Goal: Task Accomplishment & Management: Manage account settings

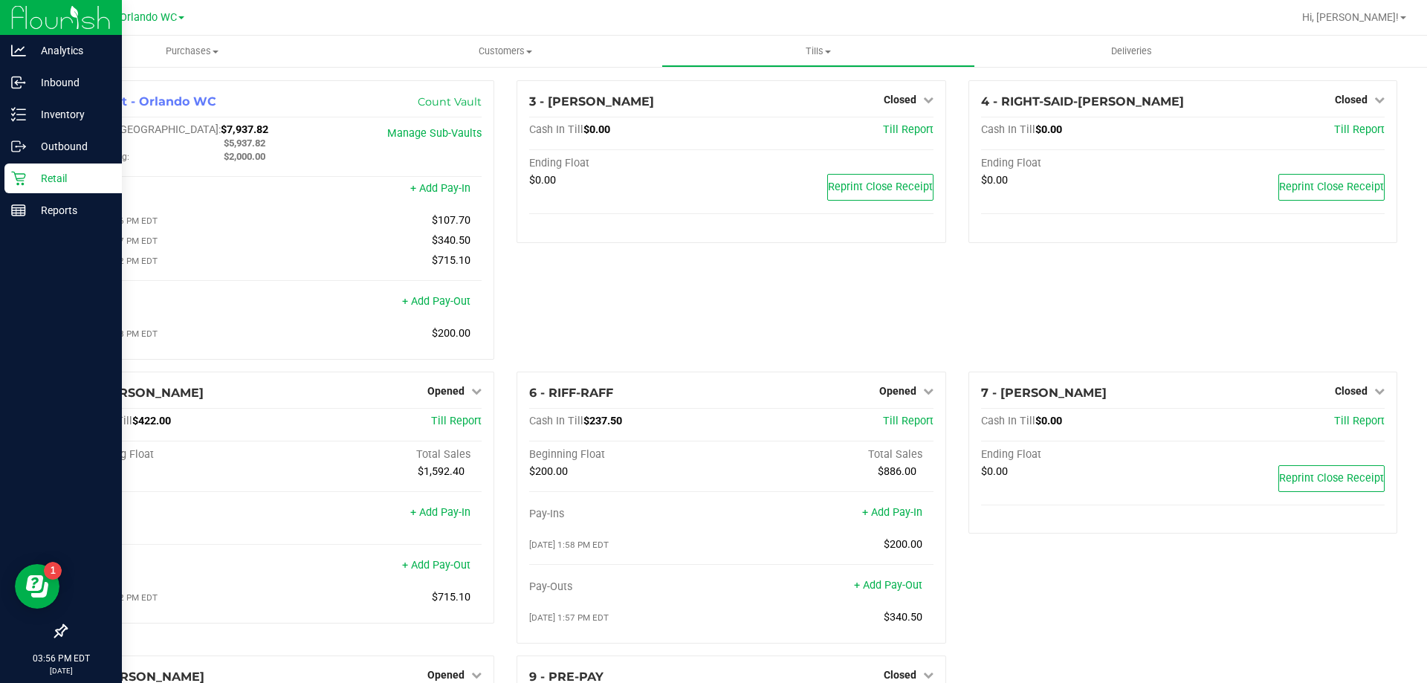
scroll to position [237, 0]
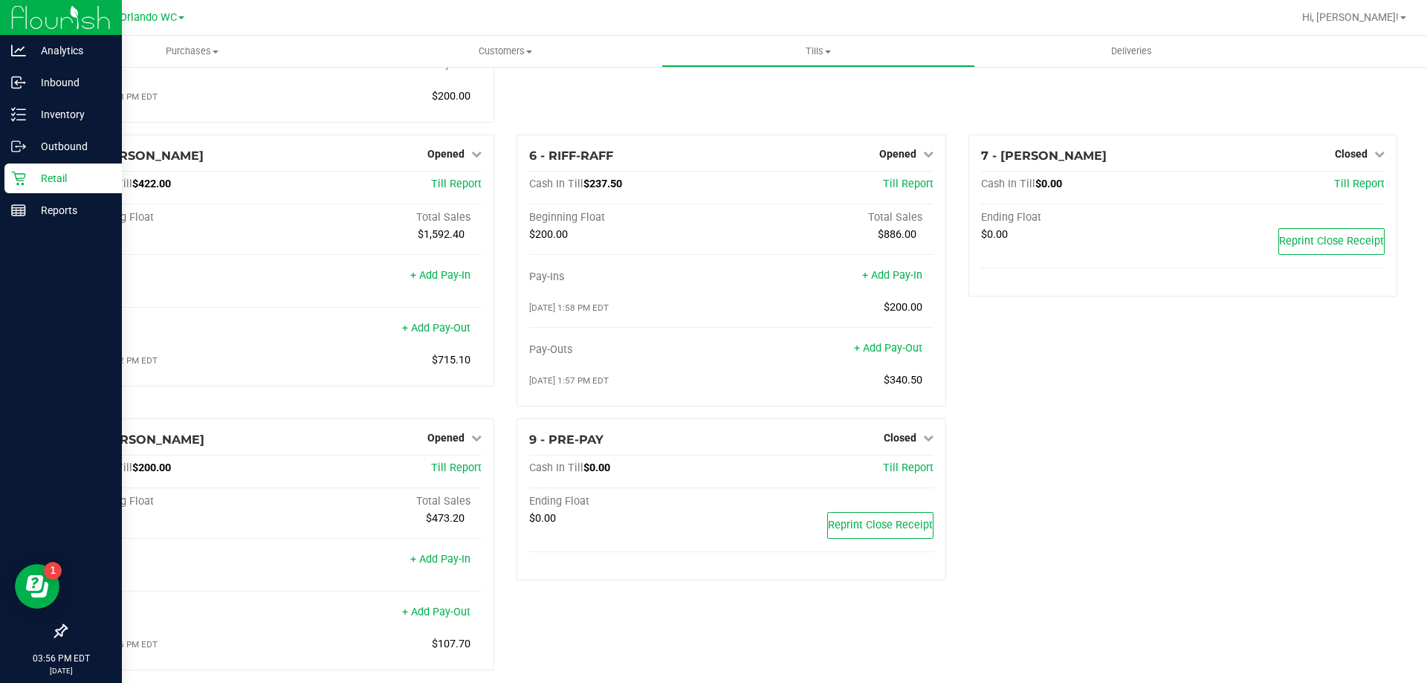
click at [19, 184] on icon at bounding box center [18, 178] width 15 height 15
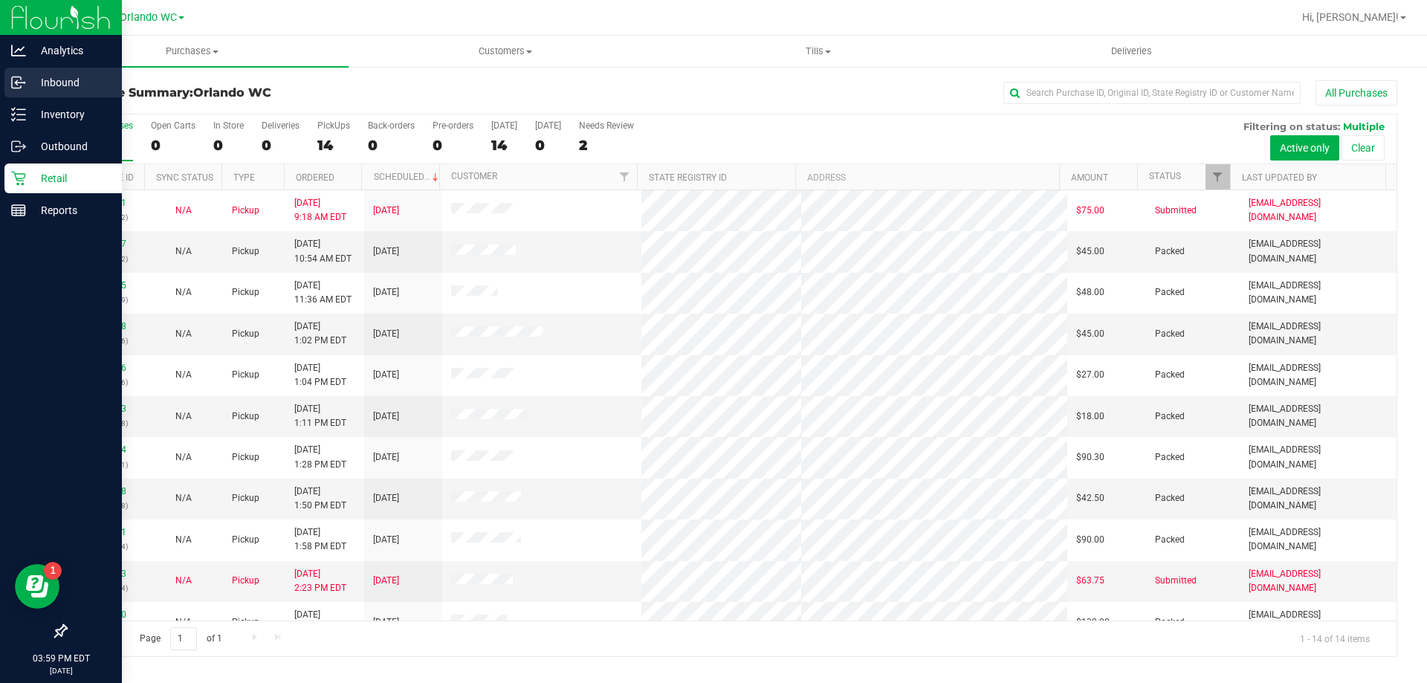
click at [36, 76] on p "Inbound" at bounding box center [70, 83] width 89 height 18
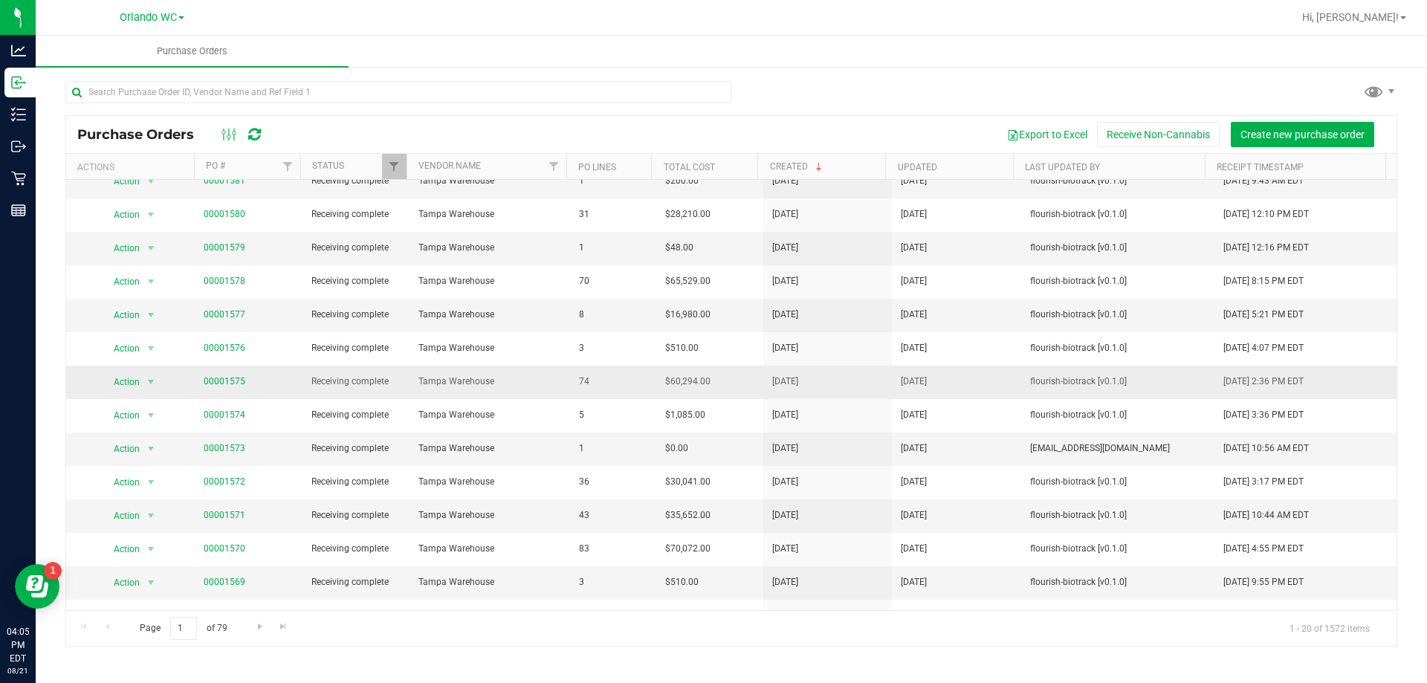
scroll to position [74, 0]
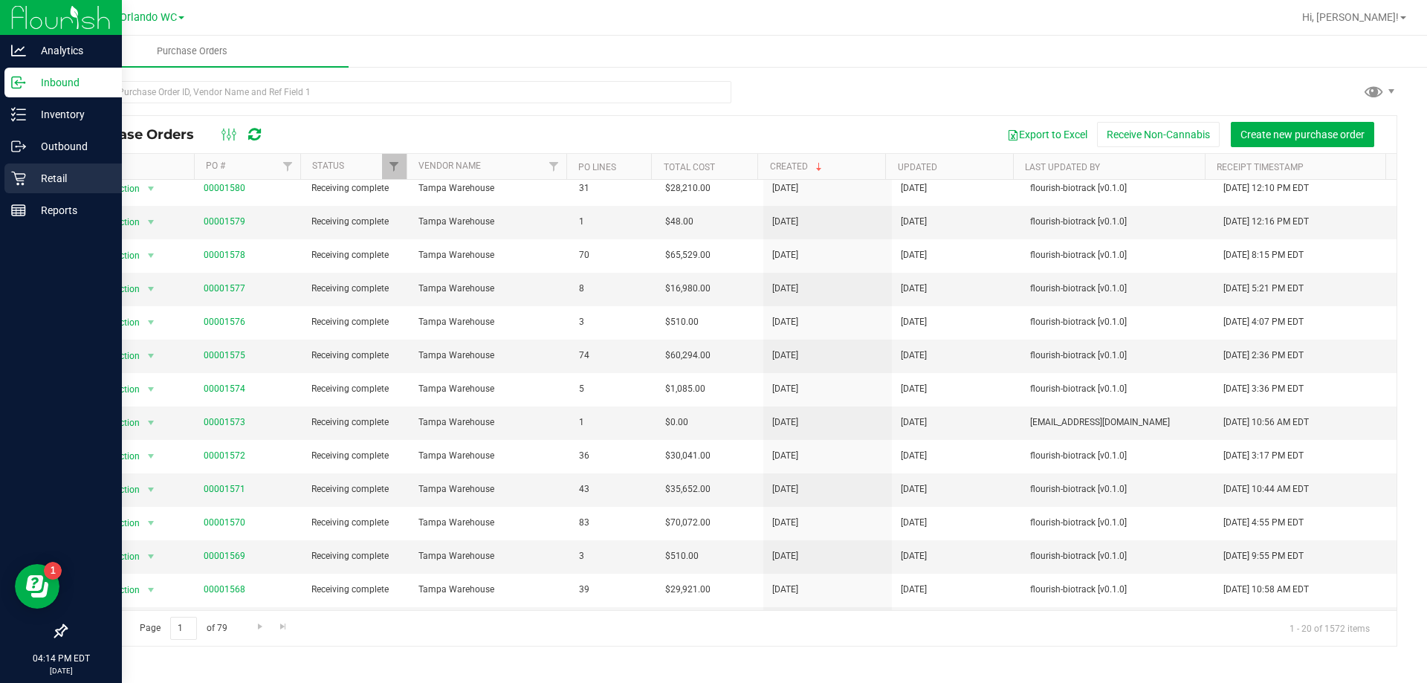
click at [8, 186] on div "Retail" at bounding box center [62, 179] width 117 height 30
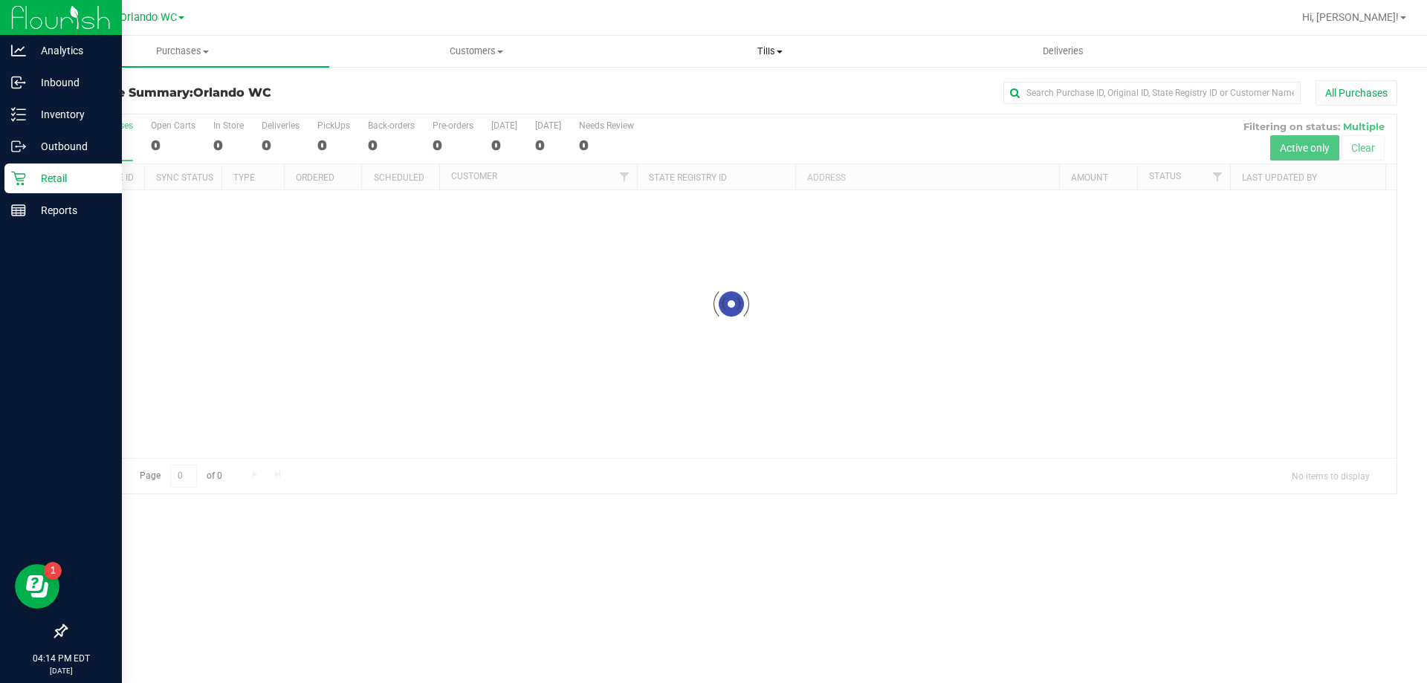
click at [736, 42] on uib-tab-heading "Tills Manage tills Reconcile e-payments" at bounding box center [770, 51] width 292 height 30
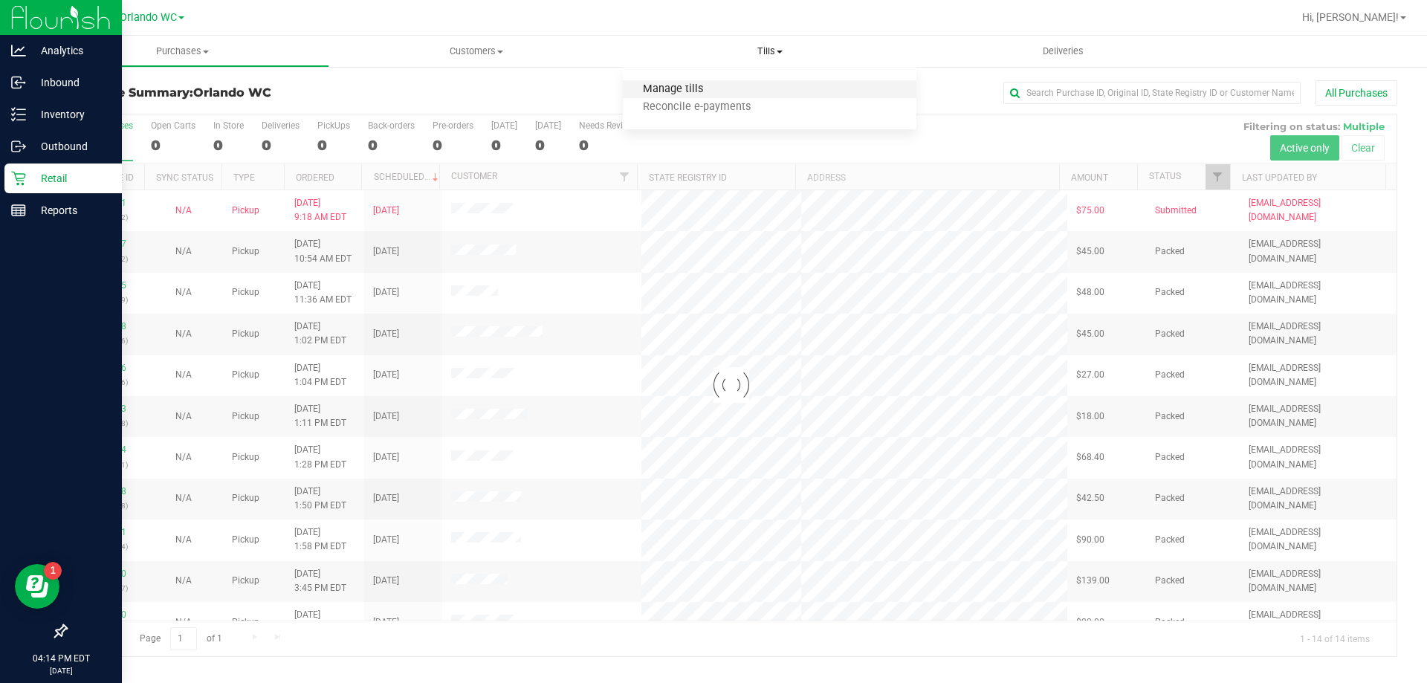
click at [674, 88] on span "Manage tills" at bounding box center [673, 89] width 100 height 13
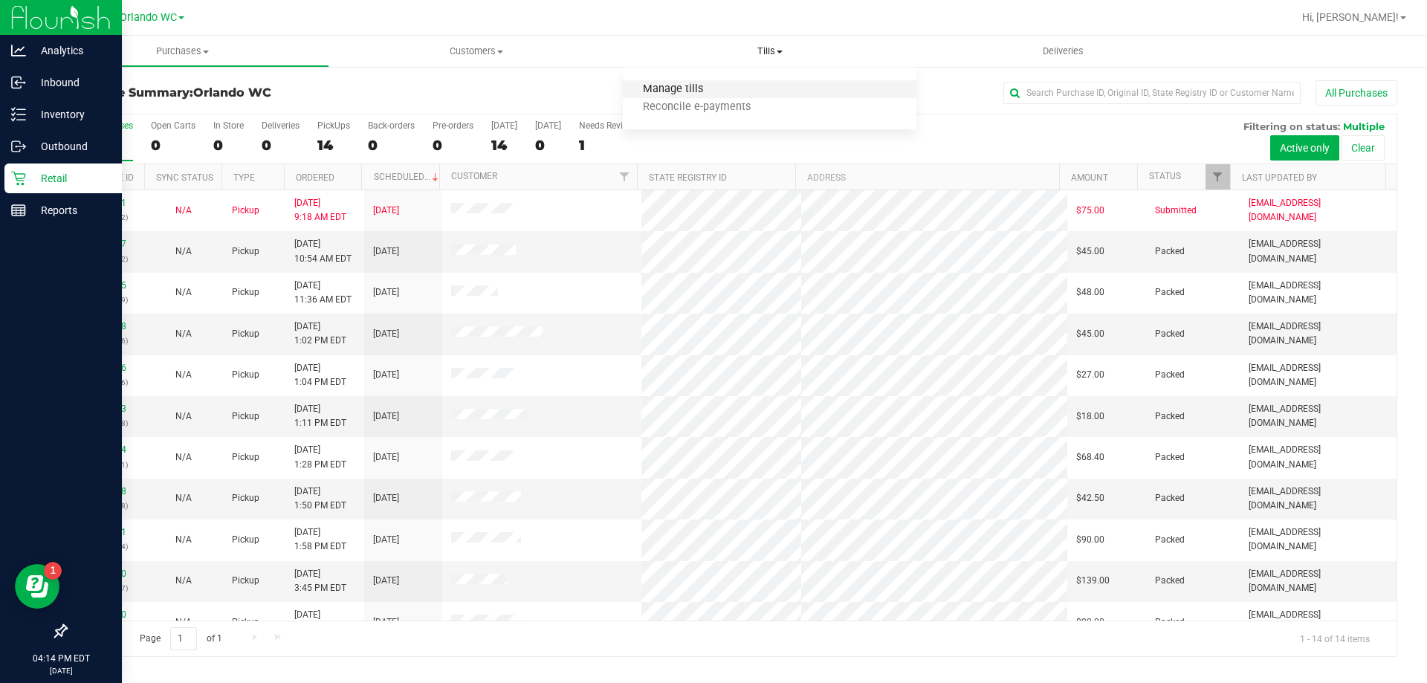
click at [669, 83] on span "Manage tills" at bounding box center [673, 89] width 100 height 13
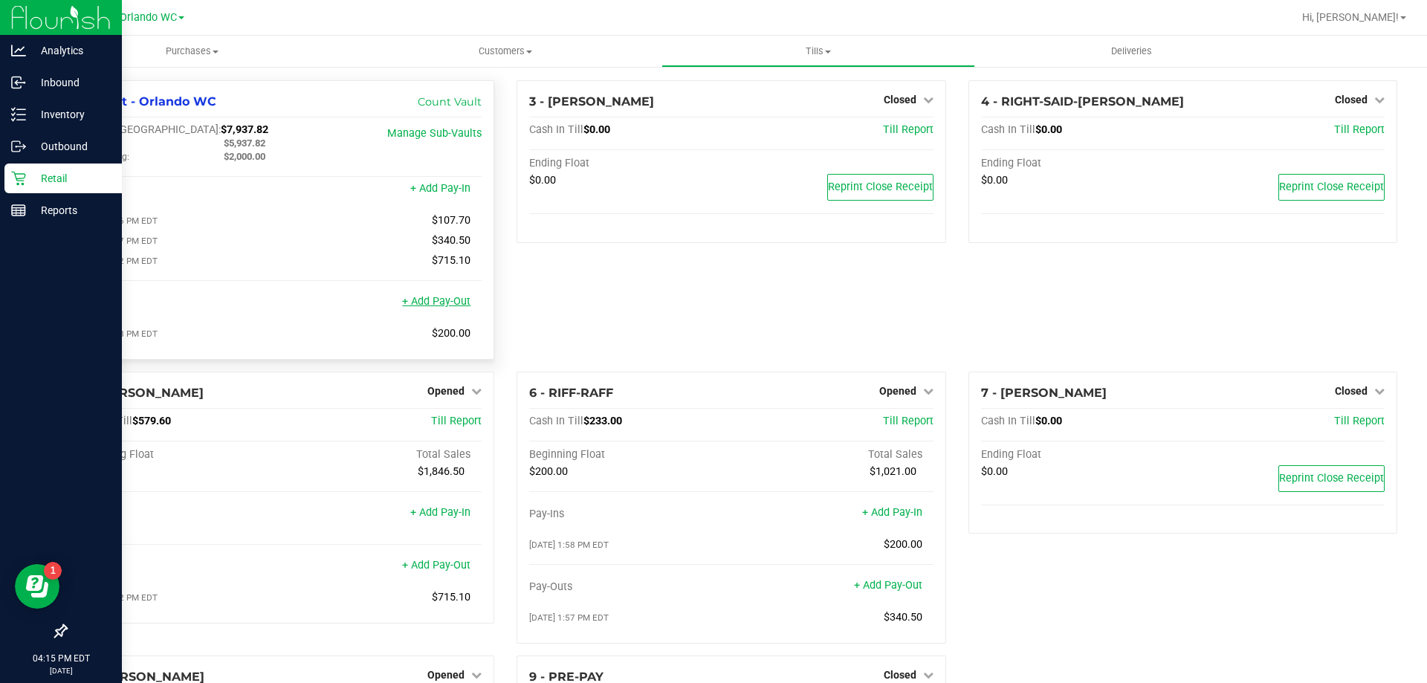
click at [455, 302] on link "+ Add Pay-Out" at bounding box center [436, 301] width 68 height 13
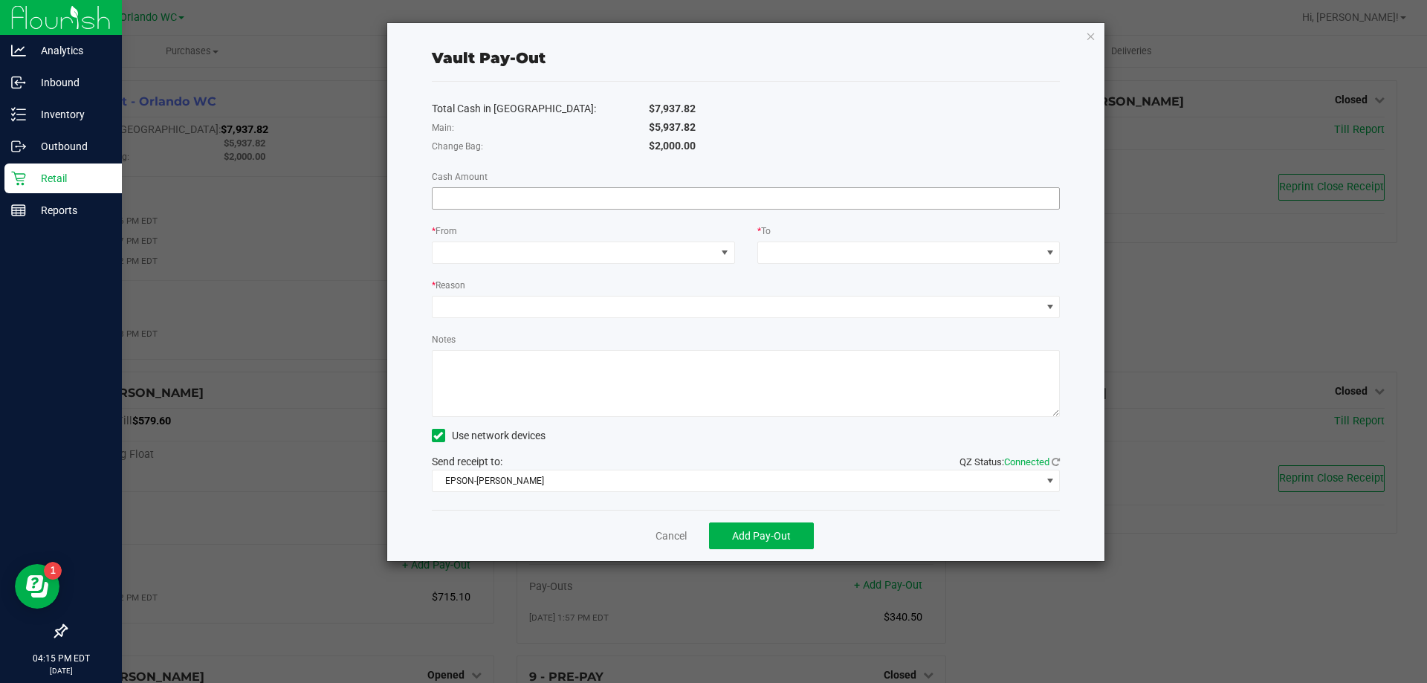
click at [486, 195] on input at bounding box center [746, 198] width 627 height 21
type input "$4,974.52"
click at [691, 241] on div "* From" at bounding box center [583, 232] width 303 height 19
click at [517, 266] on div "Total Cash in [GEOGRAPHIC_DATA]: $7,937.82 Main: $5,937.82 Change Bag: $2,000.0…" at bounding box center [746, 296] width 629 height 428
click at [510, 260] on span at bounding box center [574, 252] width 283 height 21
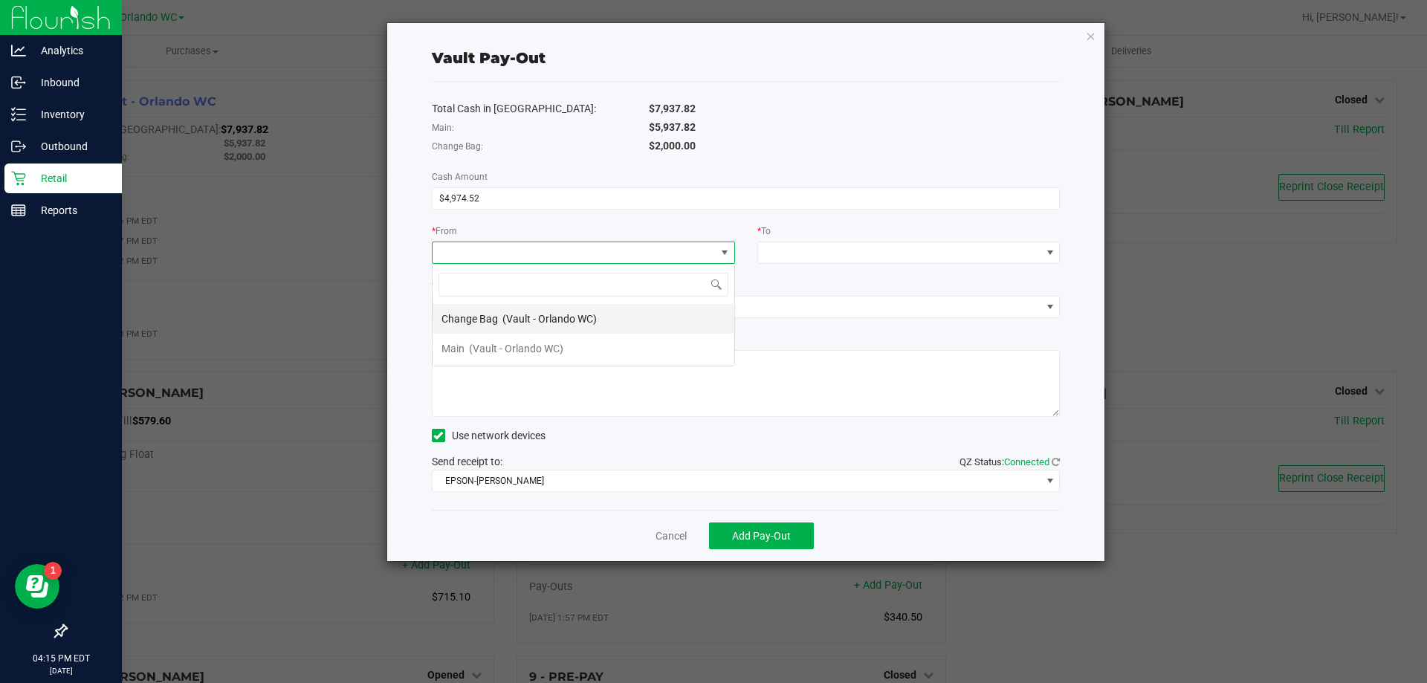
scroll to position [22, 303]
click at [485, 346] on span "(Vault - Orlando WC)" at bounding box center [516, 349] width 94 height 12
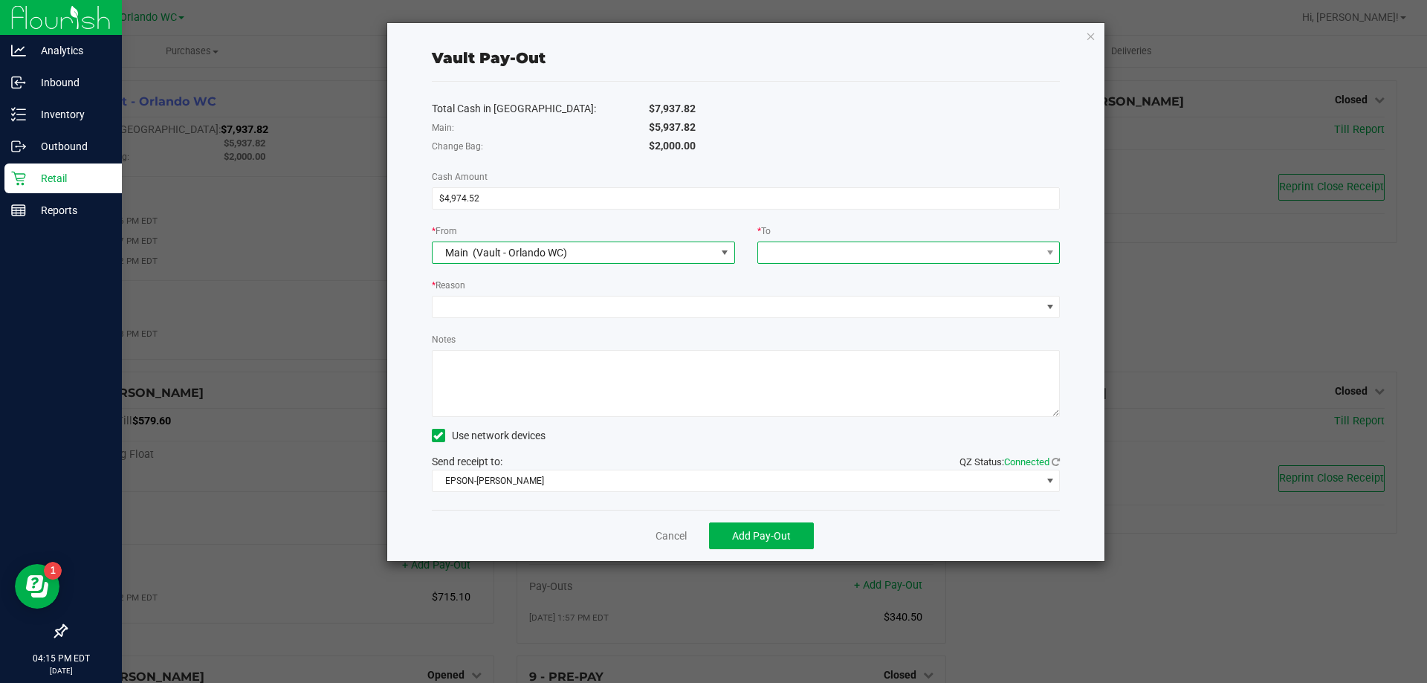
click at [798, 255] on span at bounding box center [899, 252] width 283 height 21
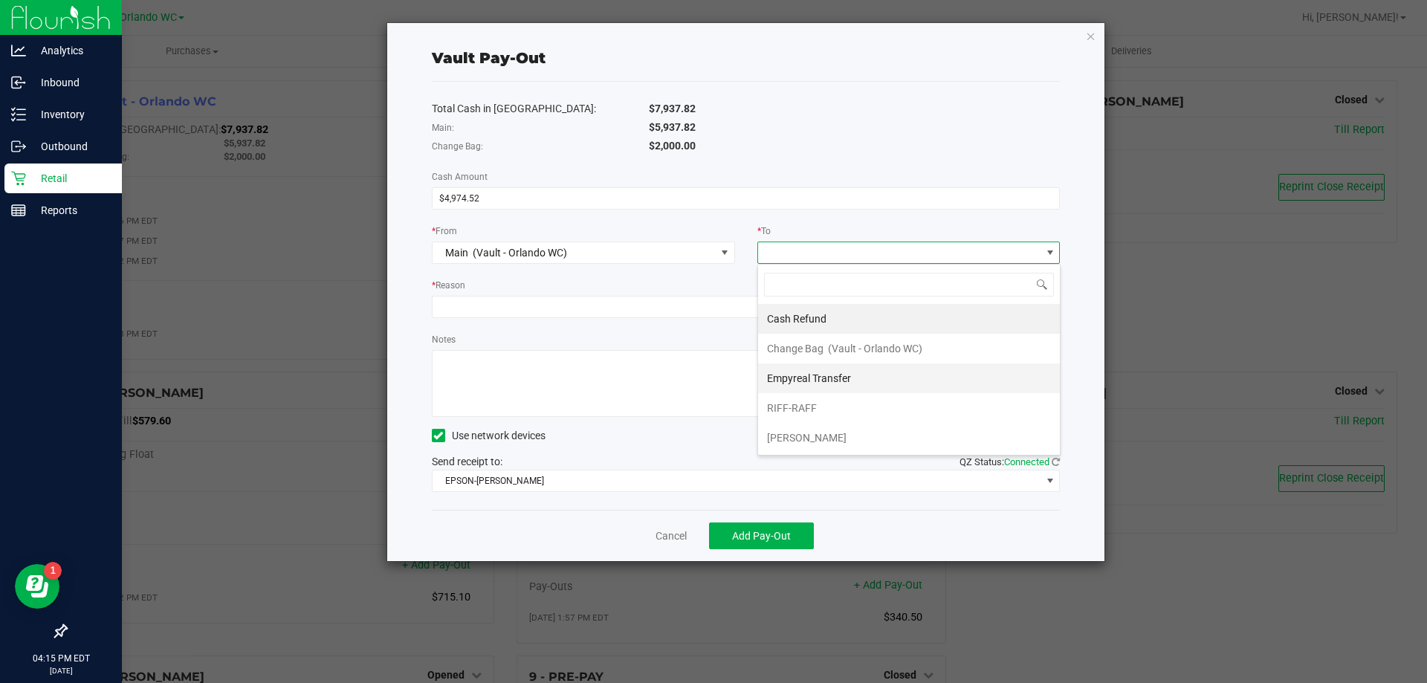
click at [822, 375] on span "Empyreal Transfer" at bounding box center [809, 378] width 84 height 12
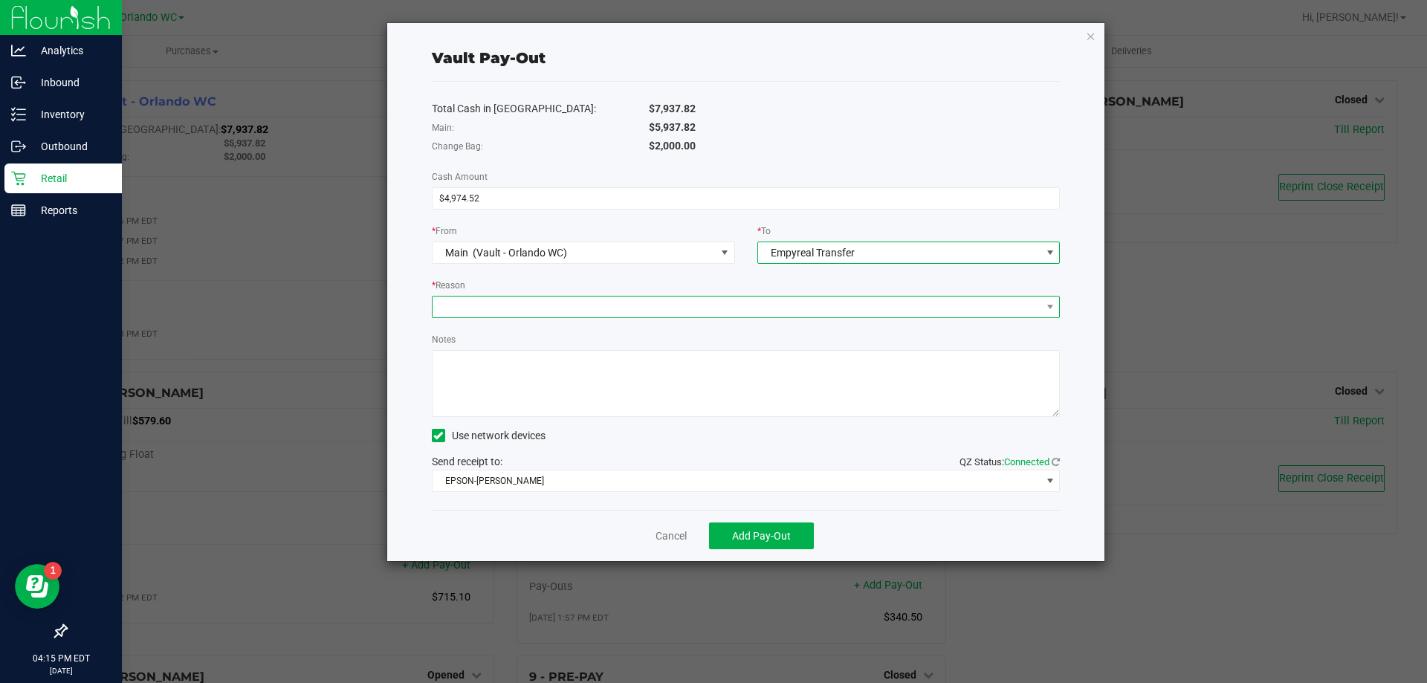
click at [723, 315] on span at bounding box center [737, 307] width 609 height 21
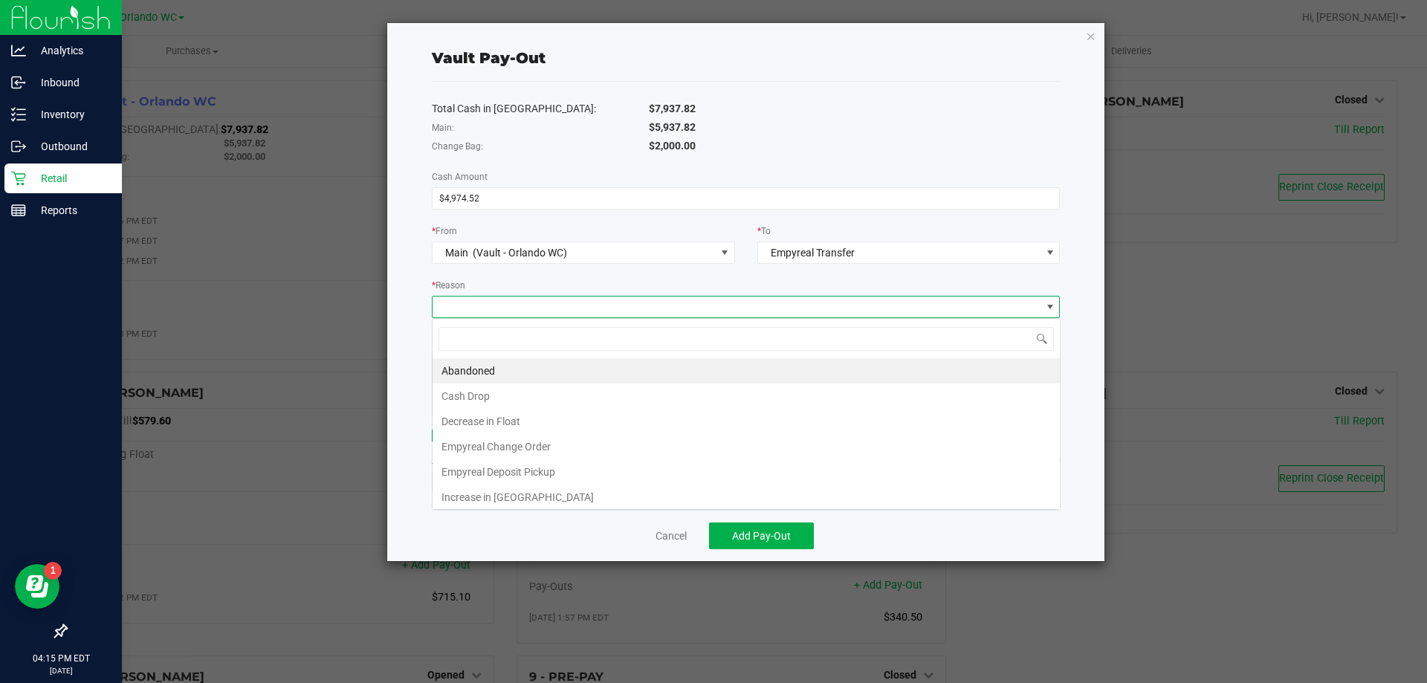
scroll to position [22, 628]
click at [516, 463] on li "Empyreal Deposit Pickup" at bounding box center [746, 471] width 627 height 25
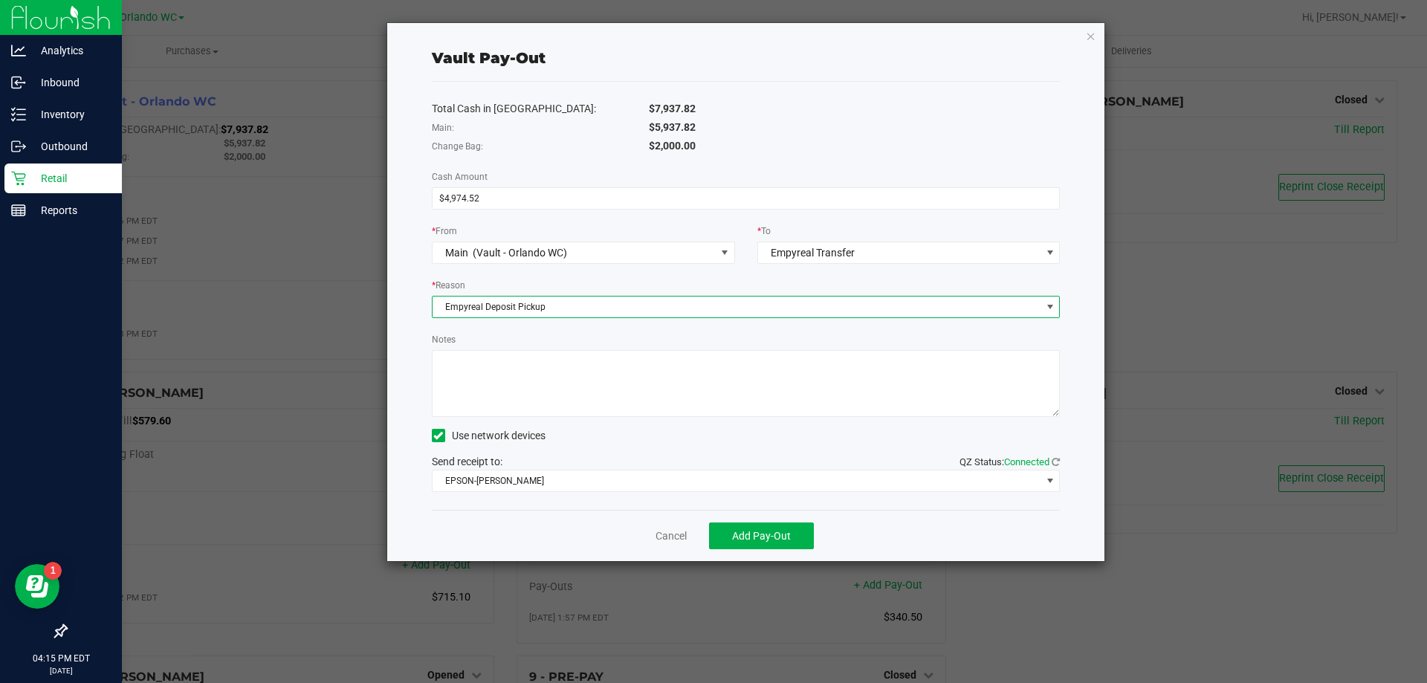
click at [531, 375] on textarea "Notes" at bounding box center [746, 383] width 629 height 67
type textarea "Empyreal pickup $4974.52"
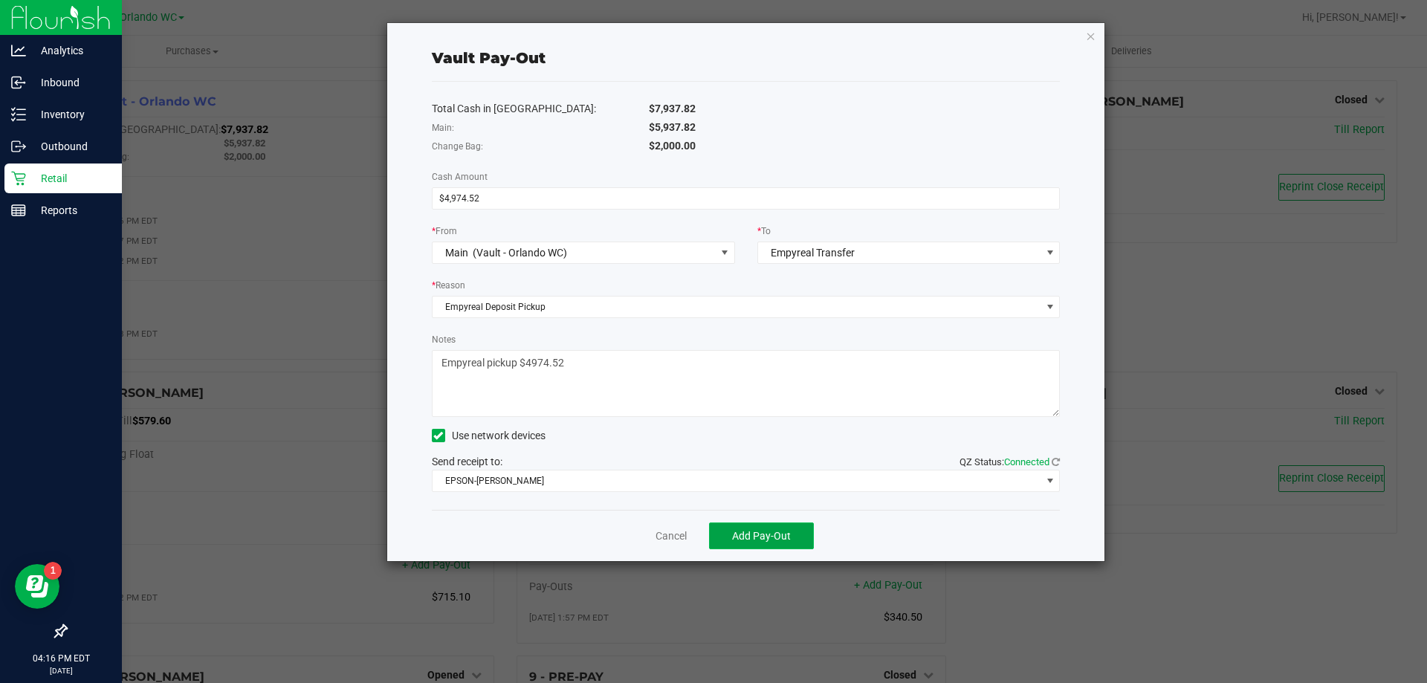
click at [759, 528] on button "Add Pay-Out" at bounding box center [761, 535] width 105 height 27
click at [660, 532] on link "Dismiss" at bounding box center [666, 536] width 36 height 16
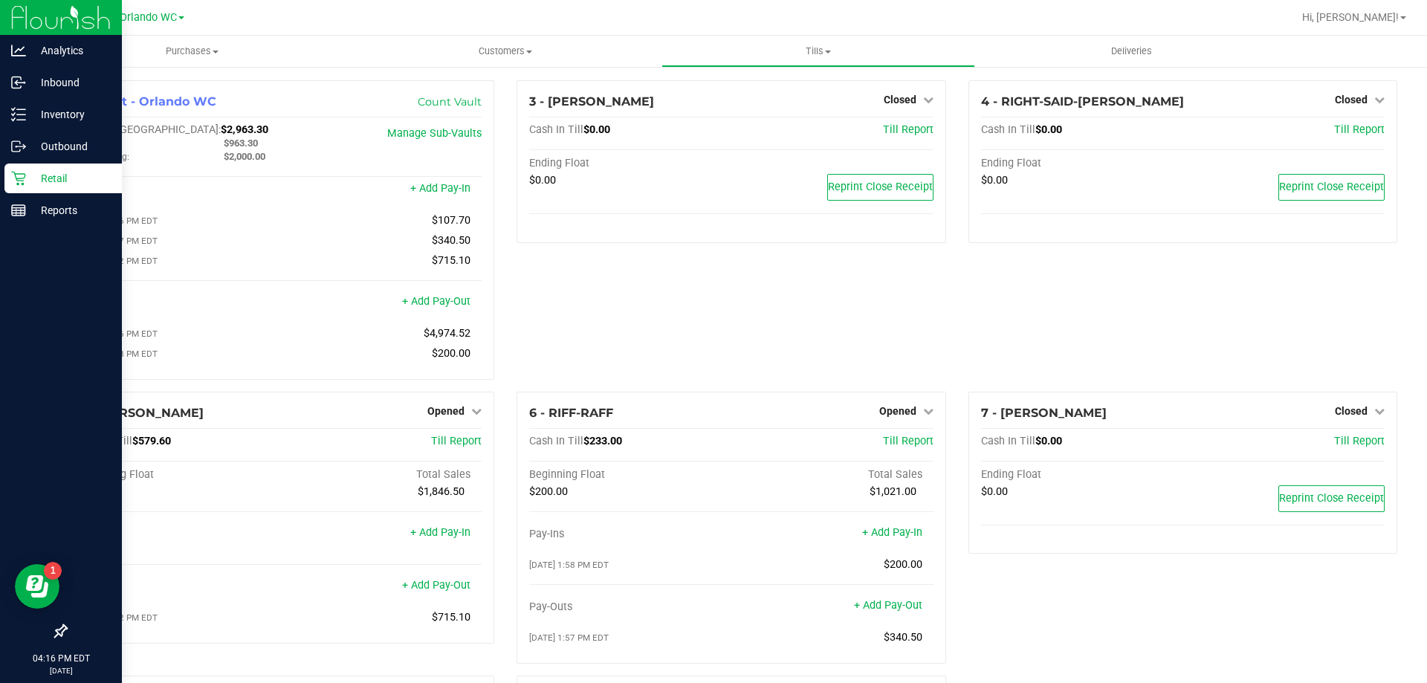
click at [1181, 269] on div "4 - RIGHT-SAID-[PERSON_NAME] Closed Open Till Cash In Till $0.00 Till Report En…" at bounding box center [1182, 235] width 451 height 311
click at [31, 114] on p "Inventory" at bounding box center [70, 115] width 89 height 18
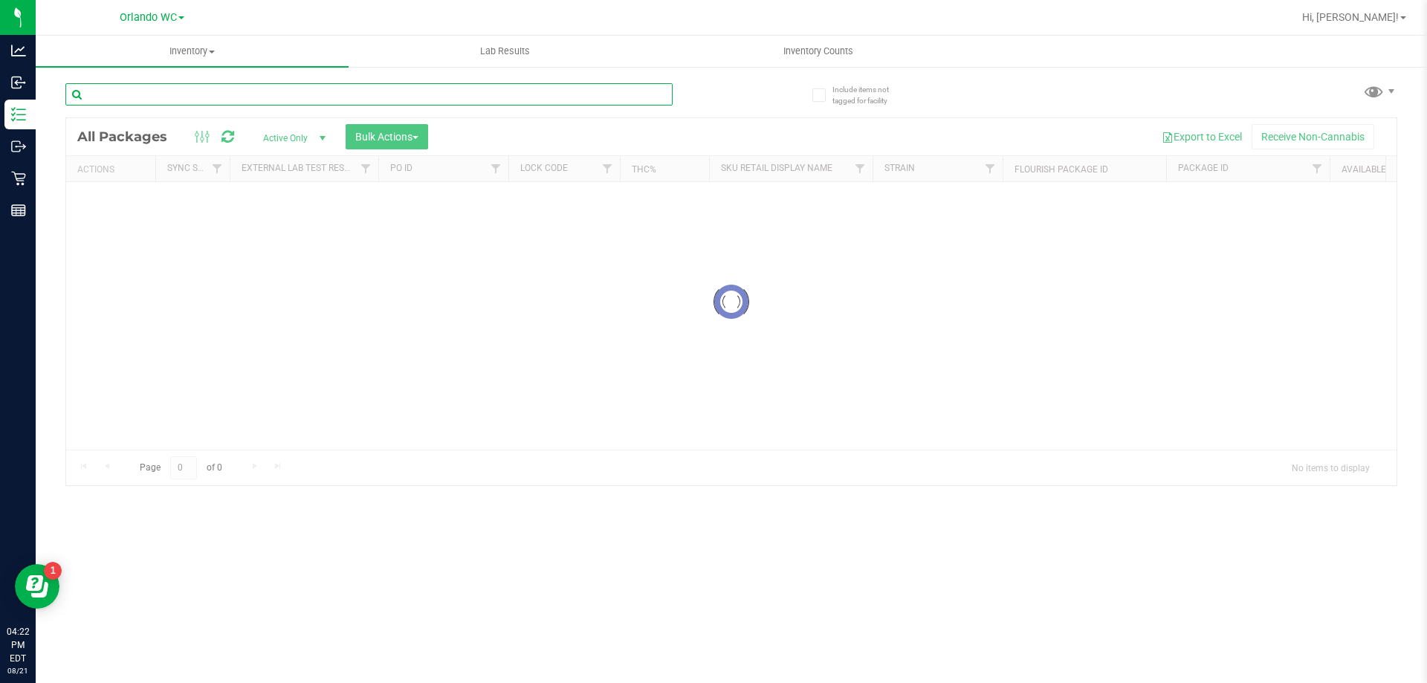
click at [168, 100] on input "text" at bounding box center [368, 94] width 607 height 22
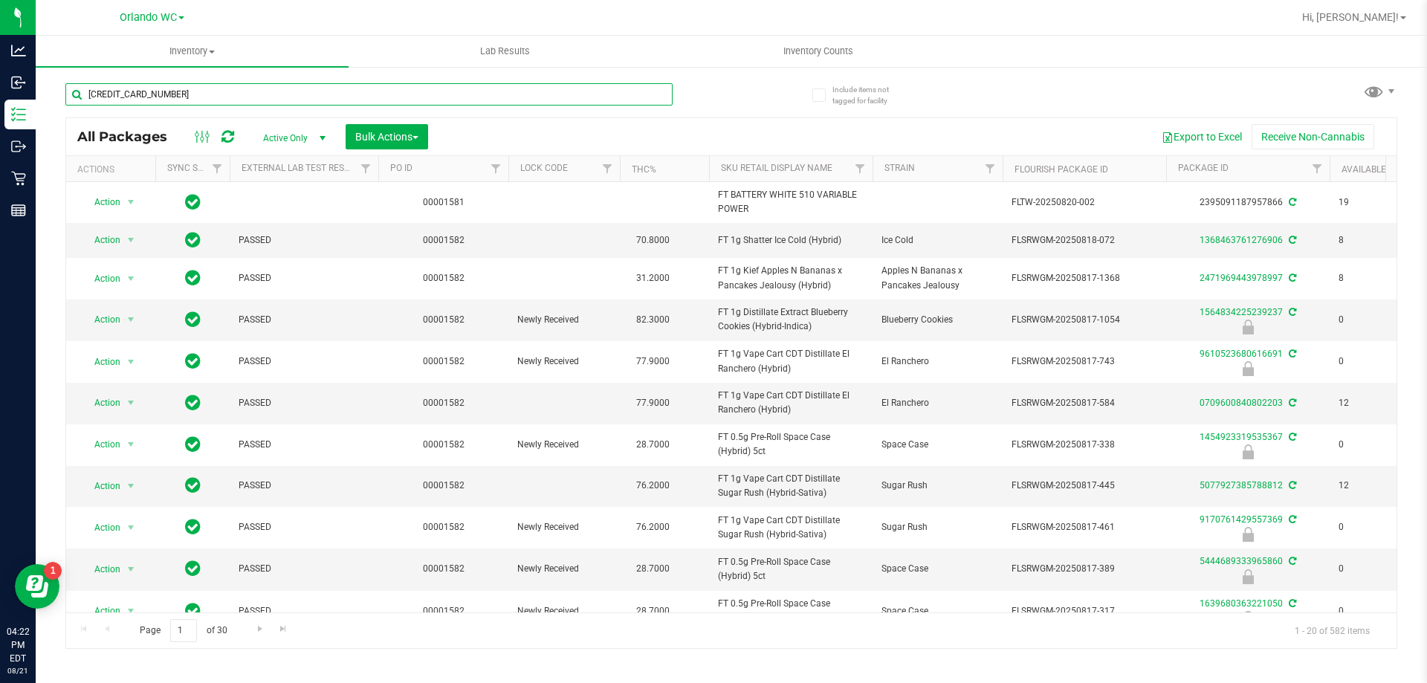
type input "[CREDIT_CARD_NUMBER]"
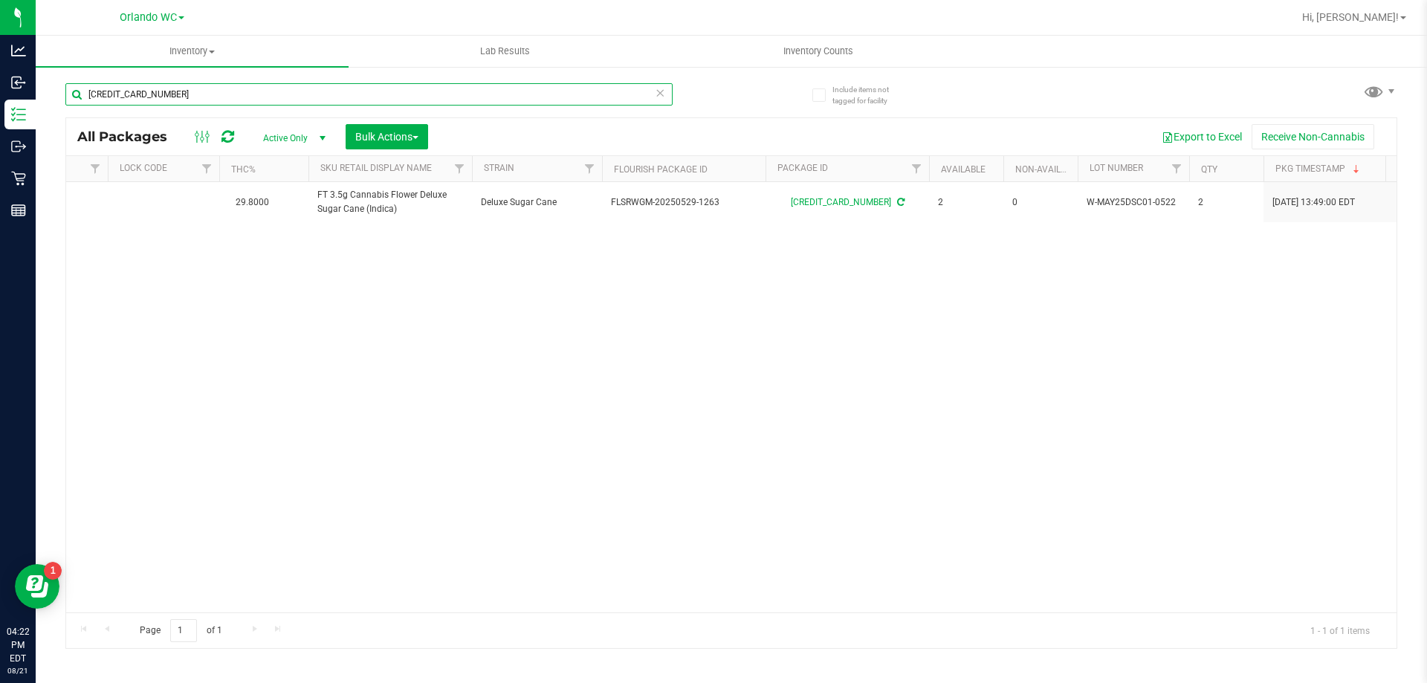
scroll to position [0, 221]
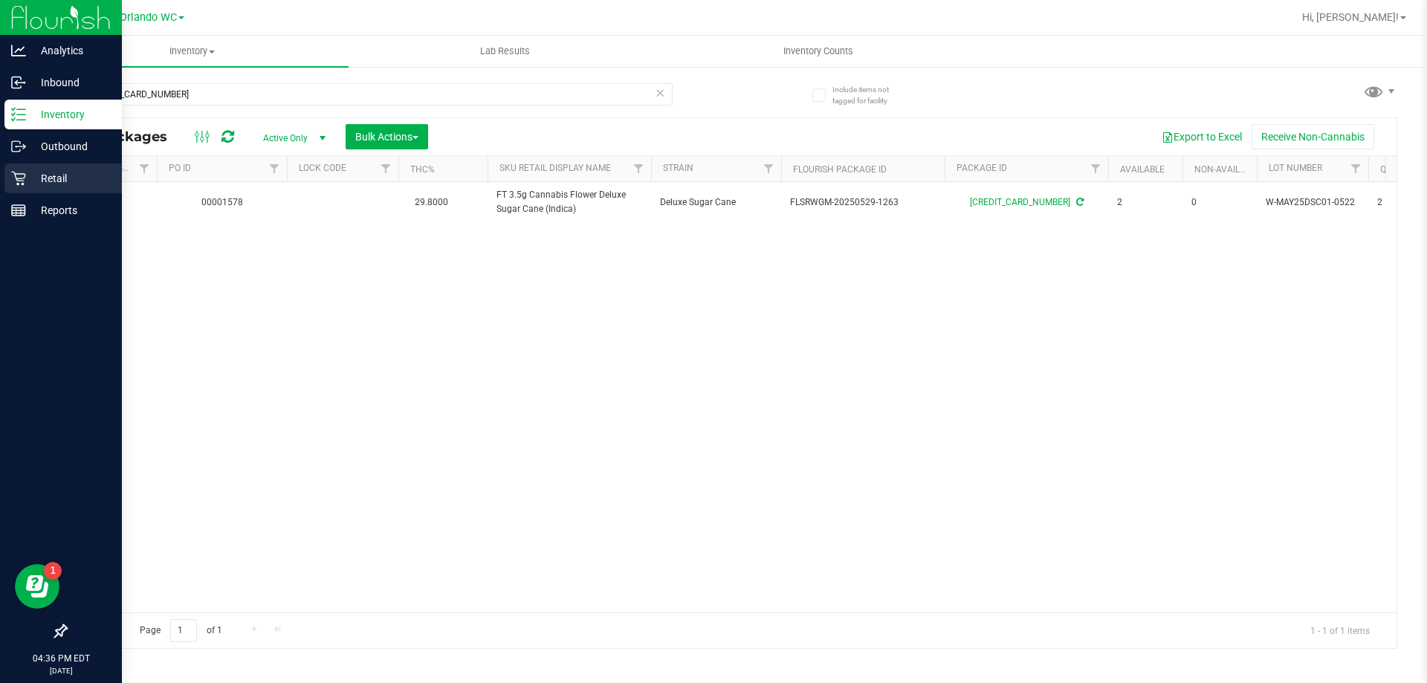
click at [19, 184] on icon at bounding box center [18, 179] width 14 height 14
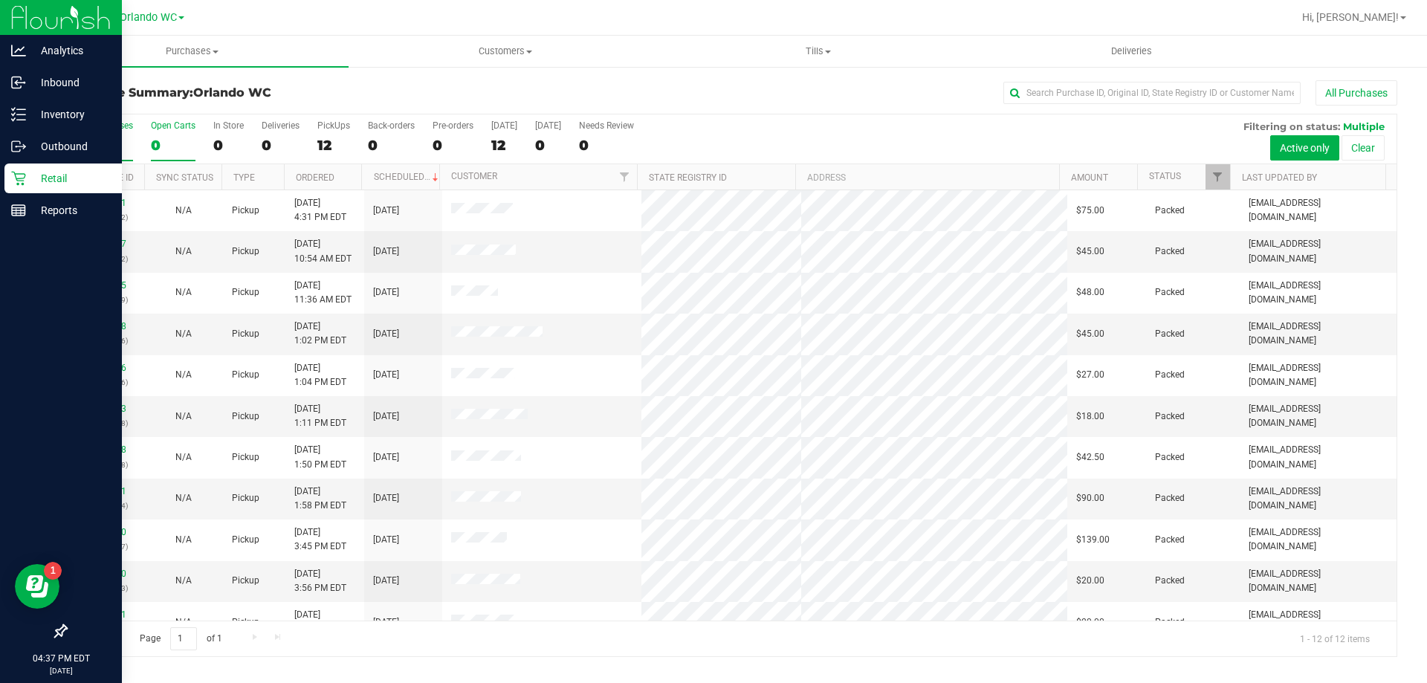
click at [158, 138] on div "0" at bounding box center [173, 145] width 45 height 17
click at [0, 0] on input "Open Carts 0" at bounding box center [0, 0] width 0 height 0
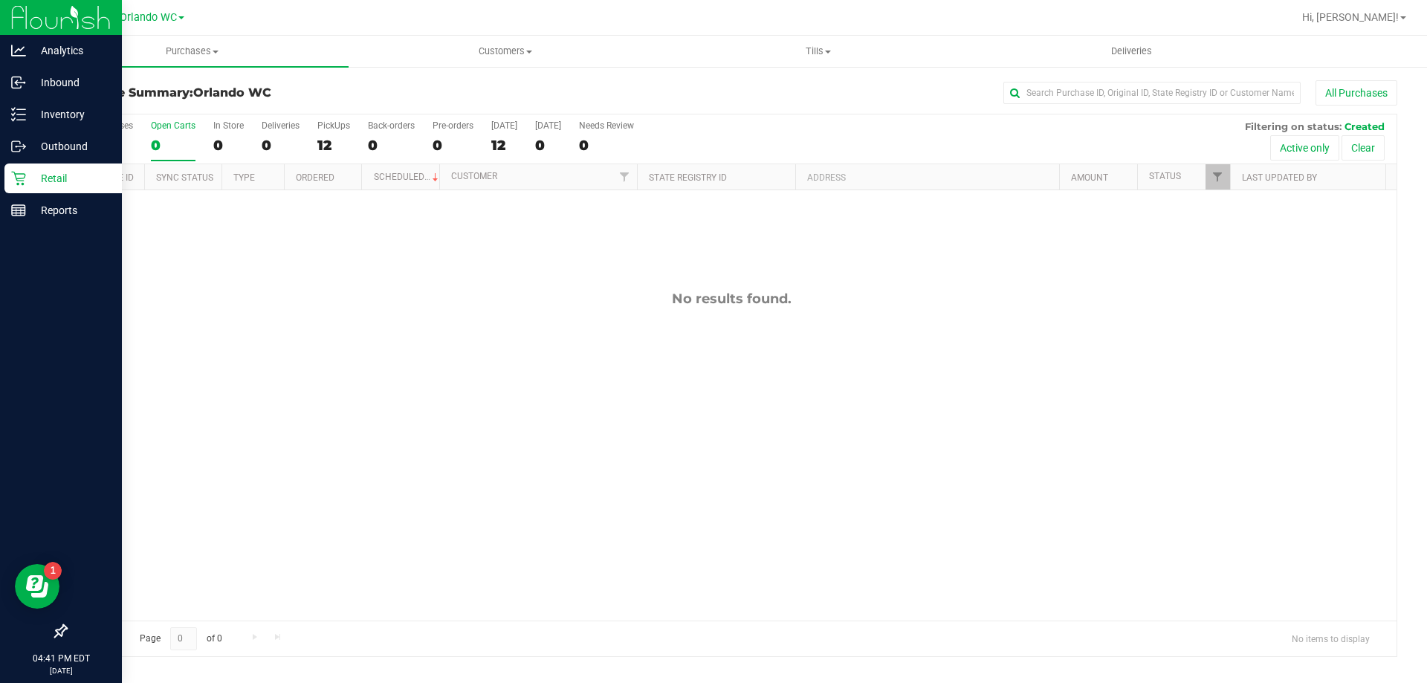
click at [166, 129] on div "Open Carts" at bounding box center [173, 125] width 45 height 10
click at [0, 0] on input "Open Carts 0" at bounding box center [0, 0] width 0 height 0
click at [79, 138] on div "12" at bounding box center [105, 145] width 55 height 17
click at [0, 0] on input "All Purchases 12" at bounding box center [0, 0] width 0 height 0
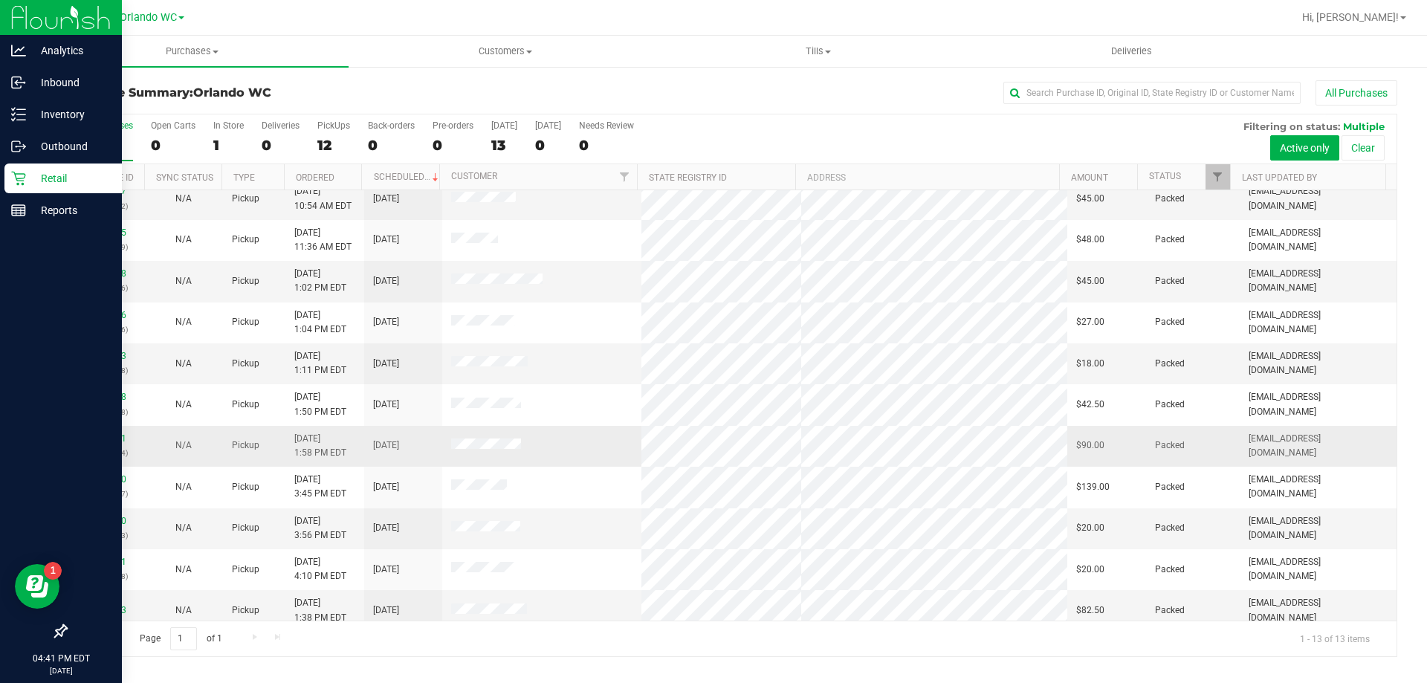
scroll to position [104, 0]
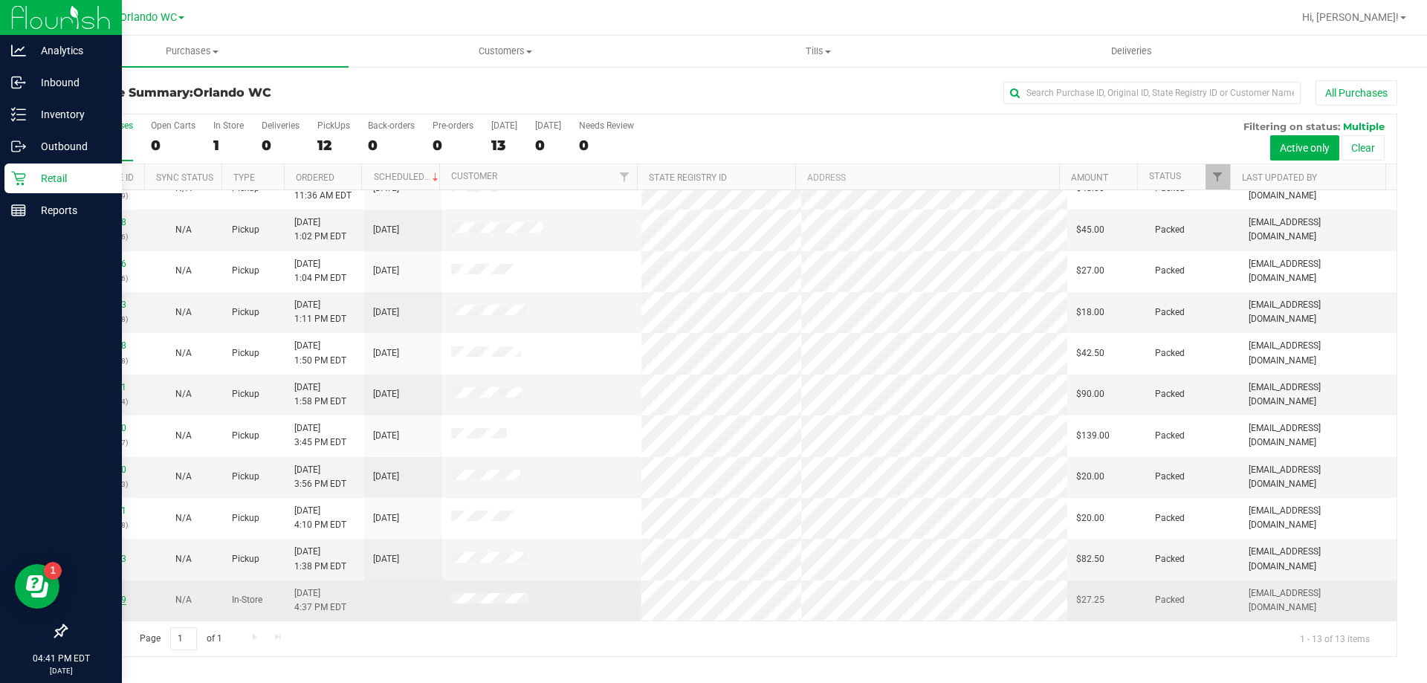
click at [99, 598] on link "11824559" at bounding box center [106, 600] width 42 height 10
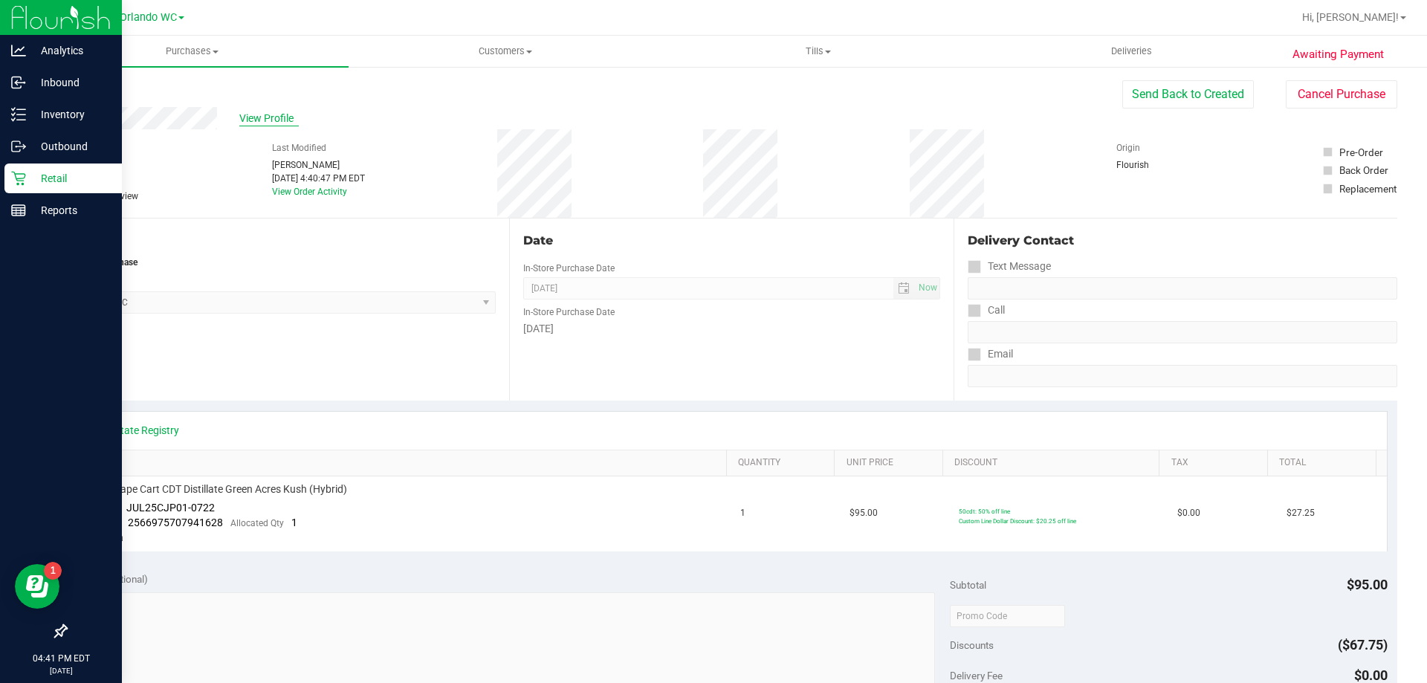
click at [253, 116] on span "View Profile" at bounding box center [268, 119] width 59 height 16
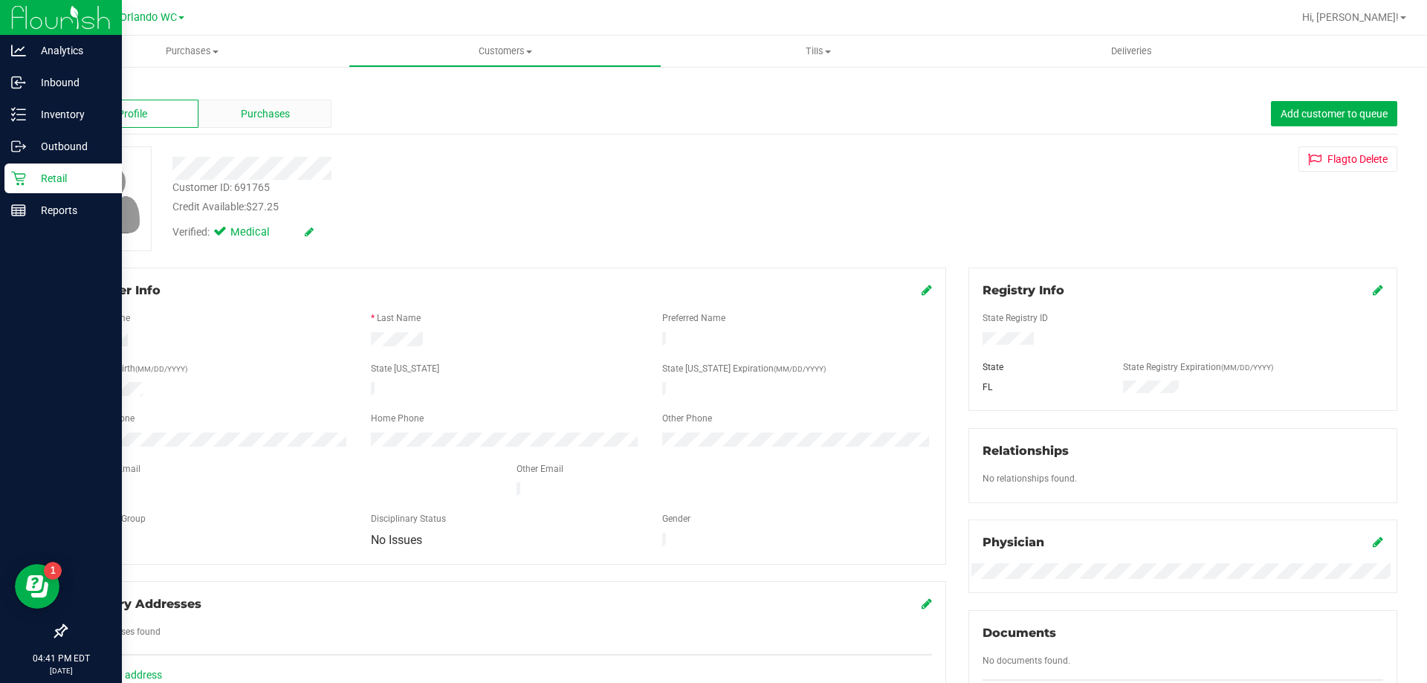
click at [256, 120] on span "Purchases" at bounding box center [265, 114] width 49 height 16
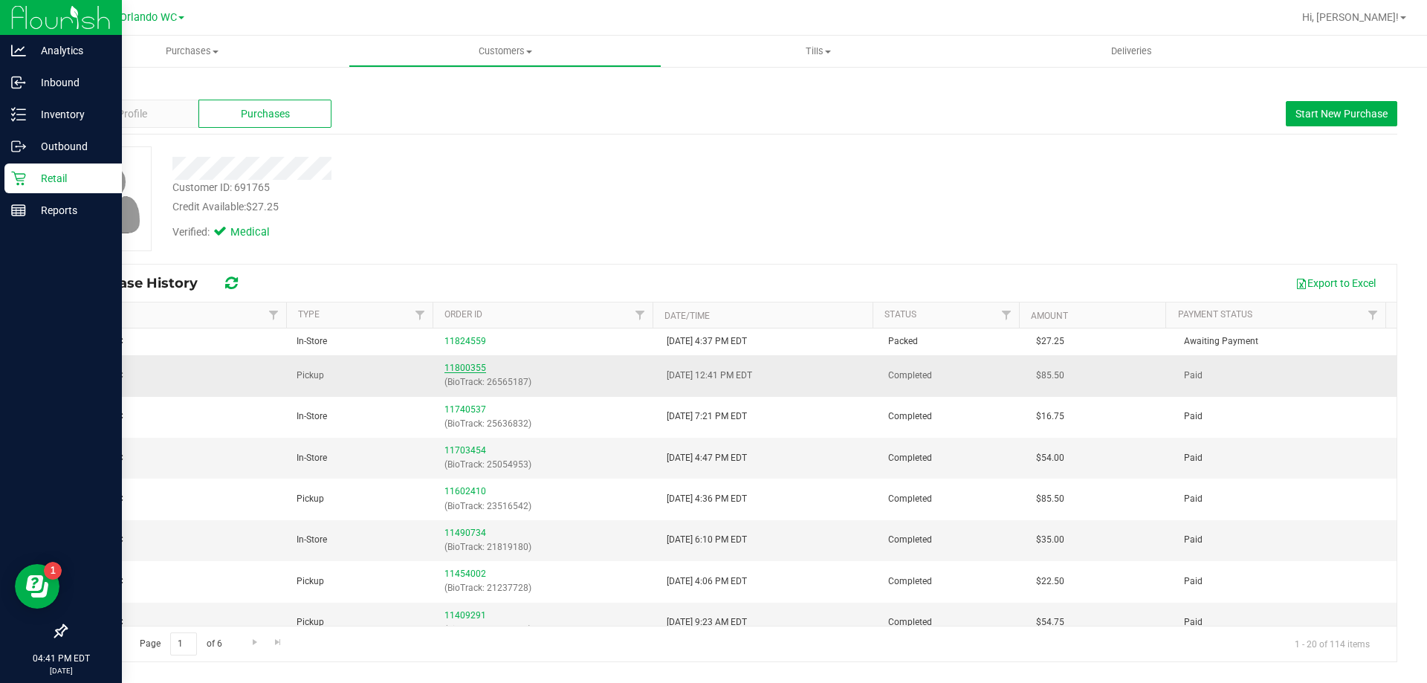
click at [469, 363] on link "11800355" at bounding box center [465, 368] width 42 height 10
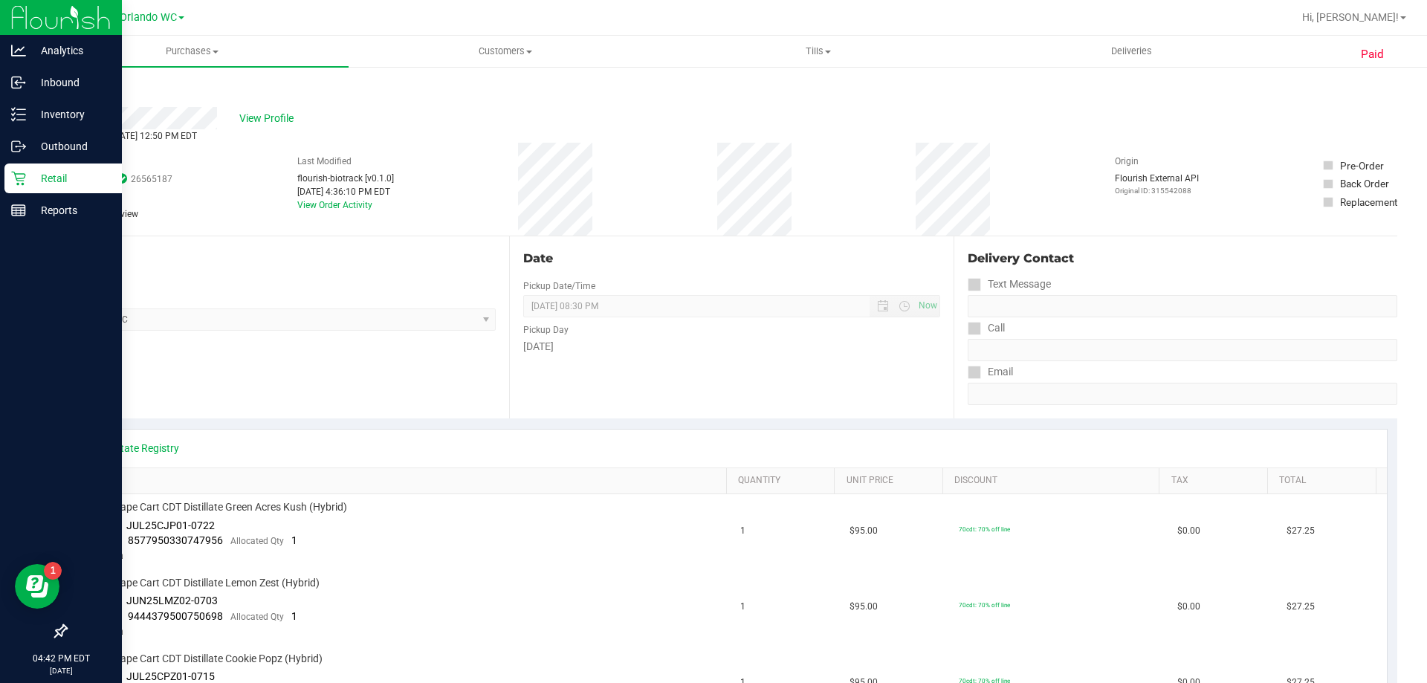
click at [20, 178] on icon at bounding box center [18, 178] width 15 height 15
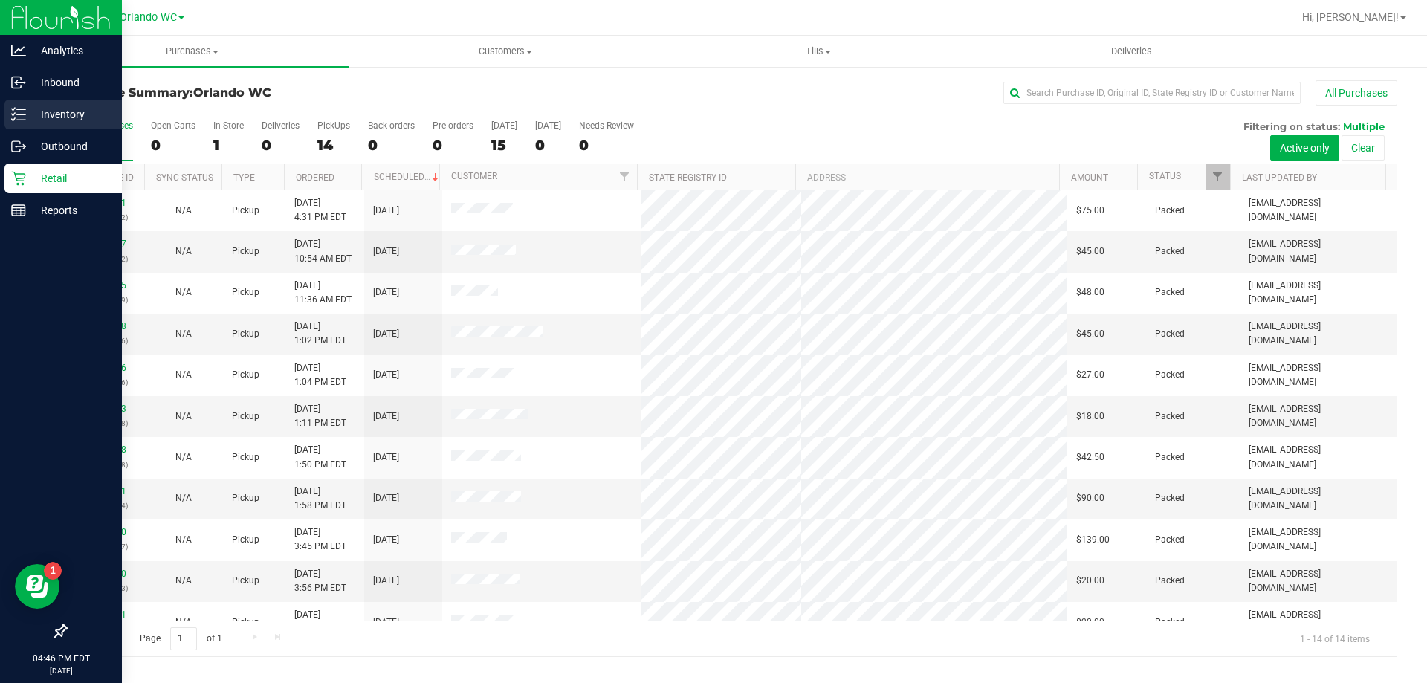
click at [23, 109] on line at bounding box center [21, 109] width 8 height 0
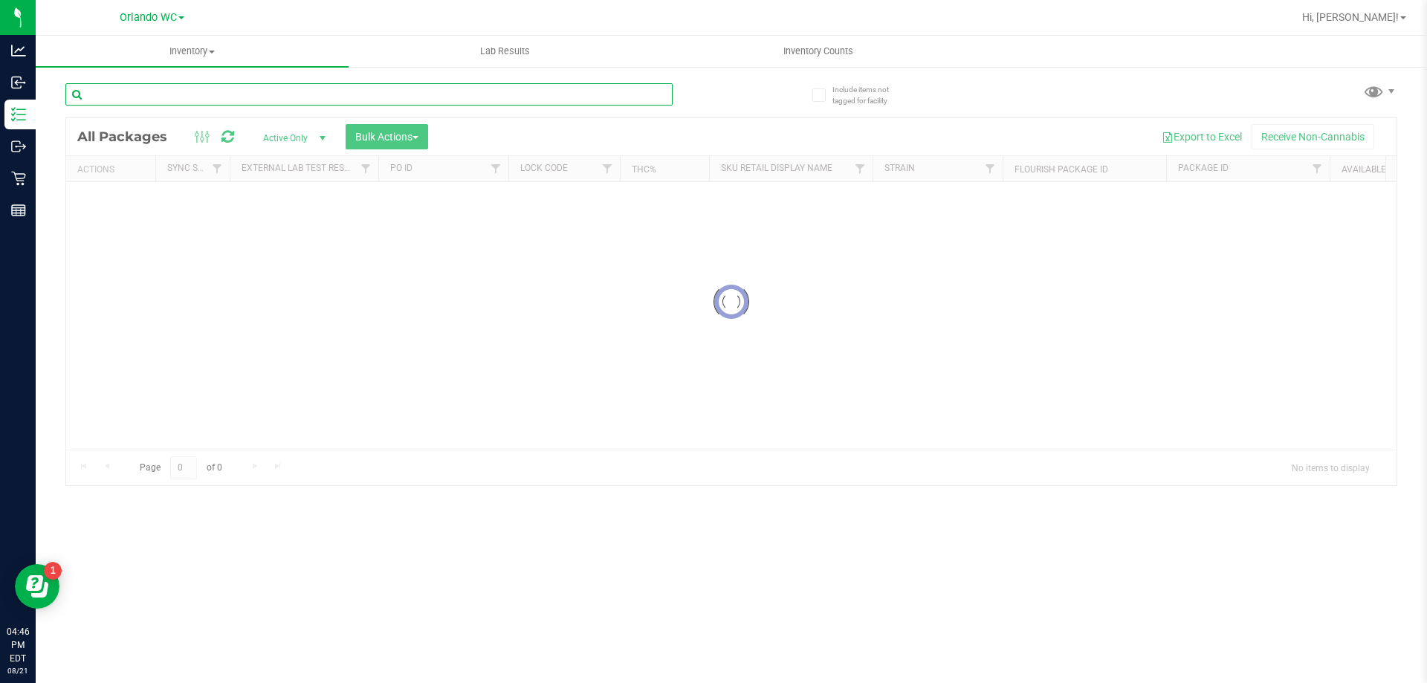
click at [255, 98] on input "text" at bounding box center [368, 94] width 607 height 22
paste input "T - PRE-ROLL - 0.5G - 1CT - BLT - IND"
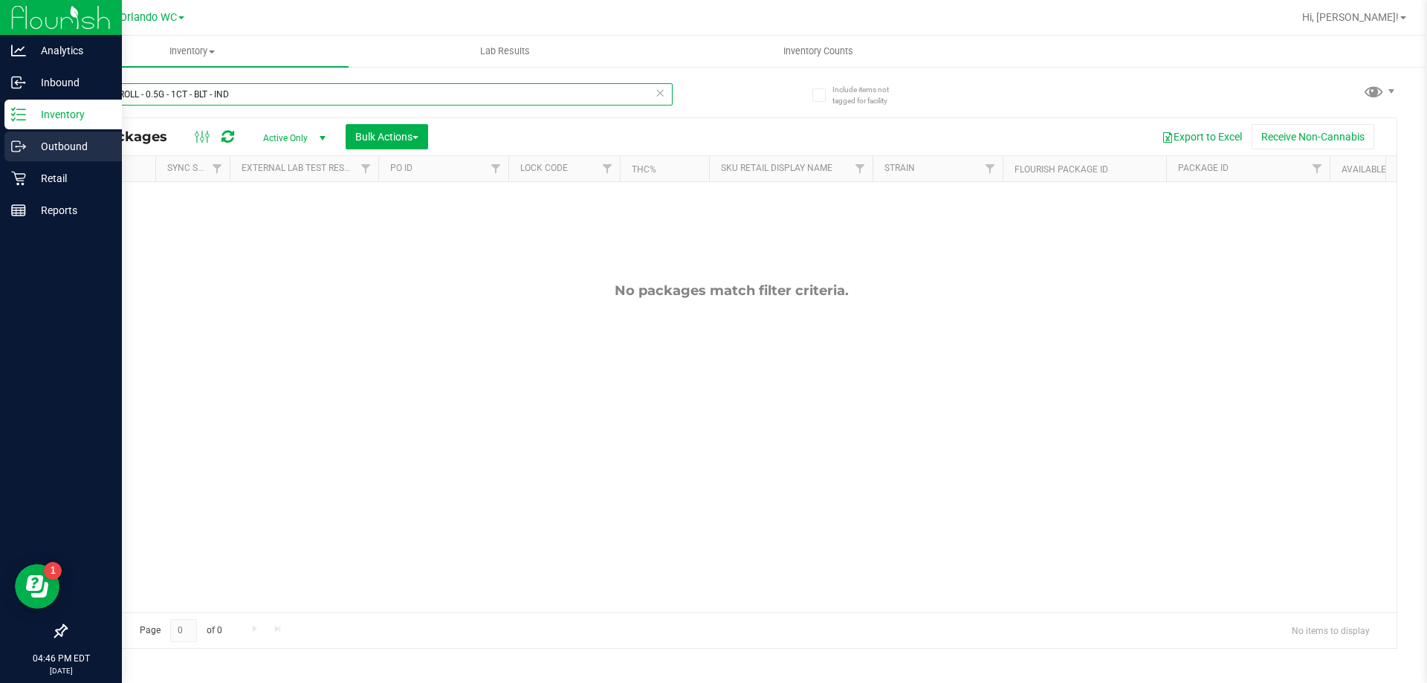
drag, startPoint x: 288, startPoint y: 97, endPoint x: 0, endPoint y: 140, distance: 291.6
click at [0, 139] on div "Analytics Inbound Inventory Outbound Retail Reports 04:46 PM EDT [DATE] 08/21 O…" at bounding box center [713, 341] width 1427 height 683
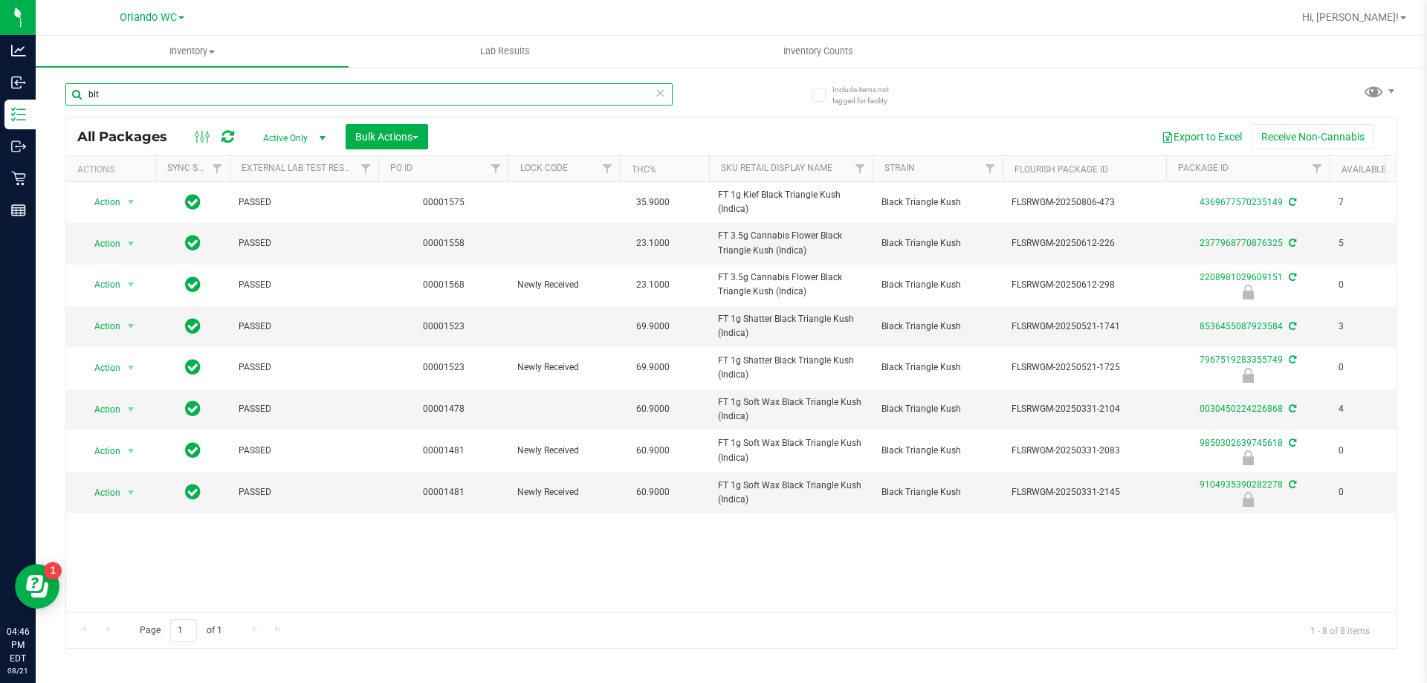
type input "blt"
